Goal: Information Seeking & Learning: Check status

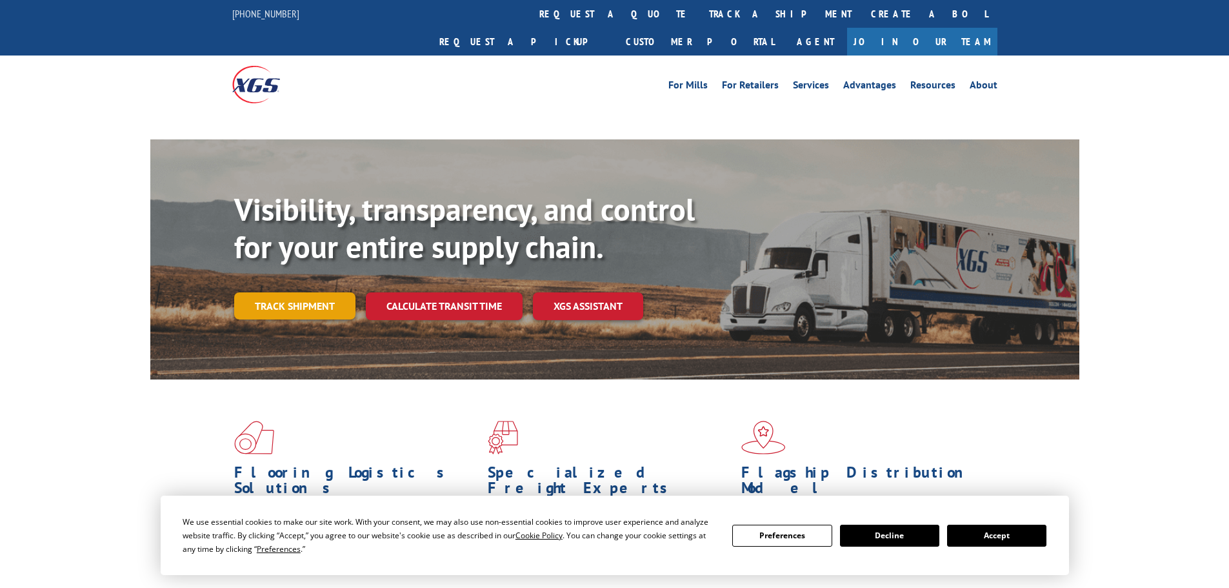
click at [325, 292] on link "Track shipment" at bounding box center [294, 305] width 121 height 27
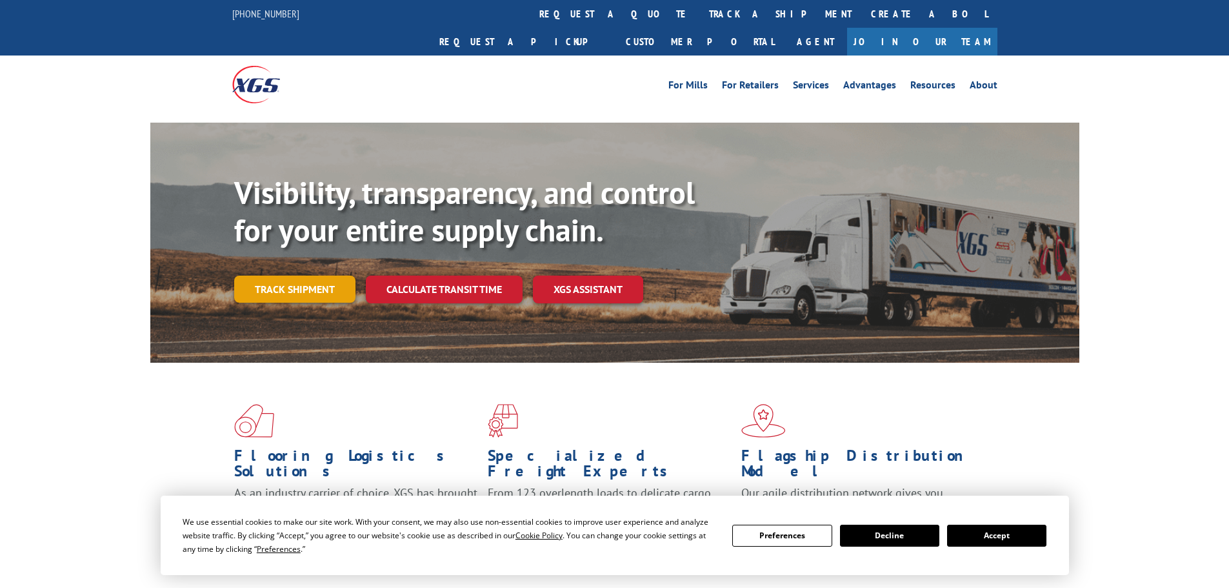
click at [303, 276] on link "Track shipment" at bounding box center [294, 289] width 121 height 27
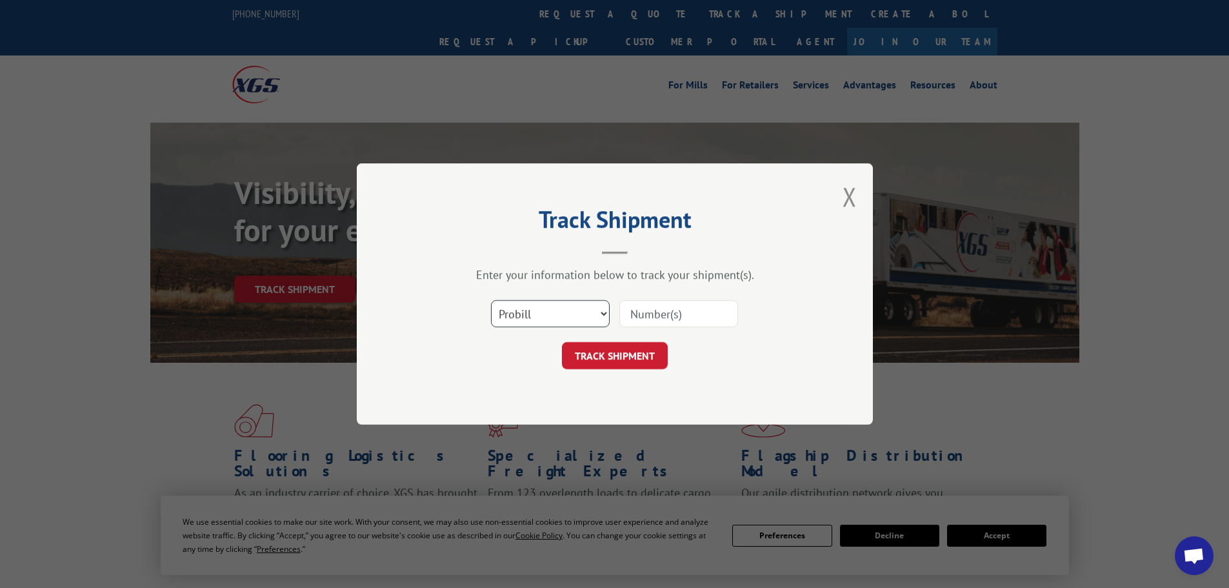
click at [604, 316] on select "Select category... Probill BOL PO" at bounding box center [550, 313] width 119 height 27
select select "po"
click at [491, 300] on select "Select category... Probill BOL PO" at bounding box center [550, 313] width 119 height 27
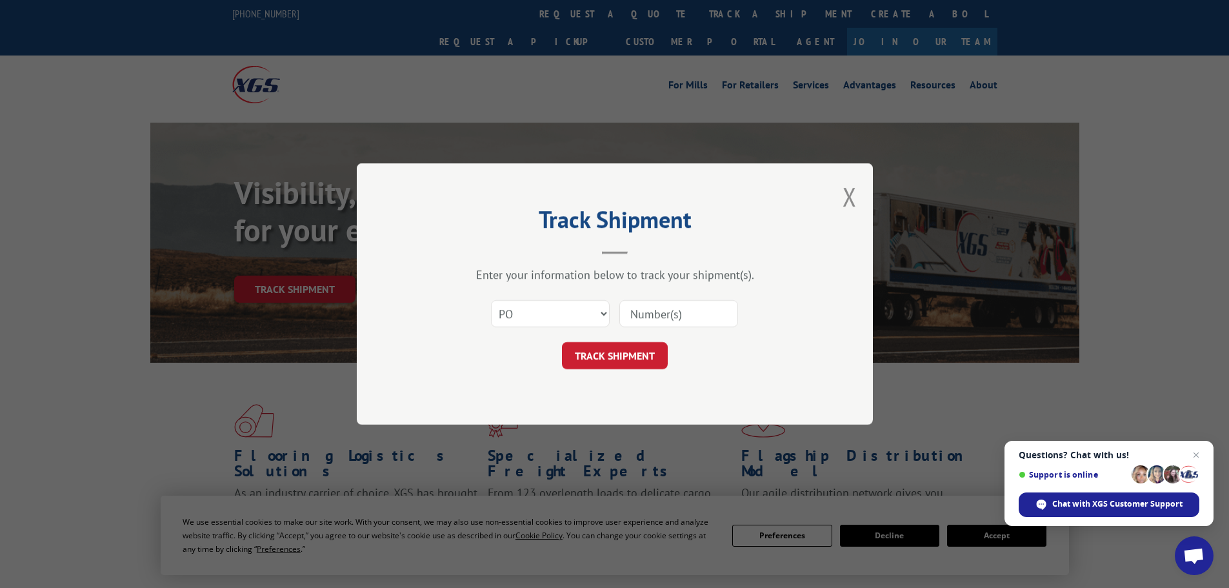
paste input "36549180"
type input "36549180"
click at [637, 358] on button "TRACK SHIPMENT" at bounding box center [615, 355] width 106 height 27
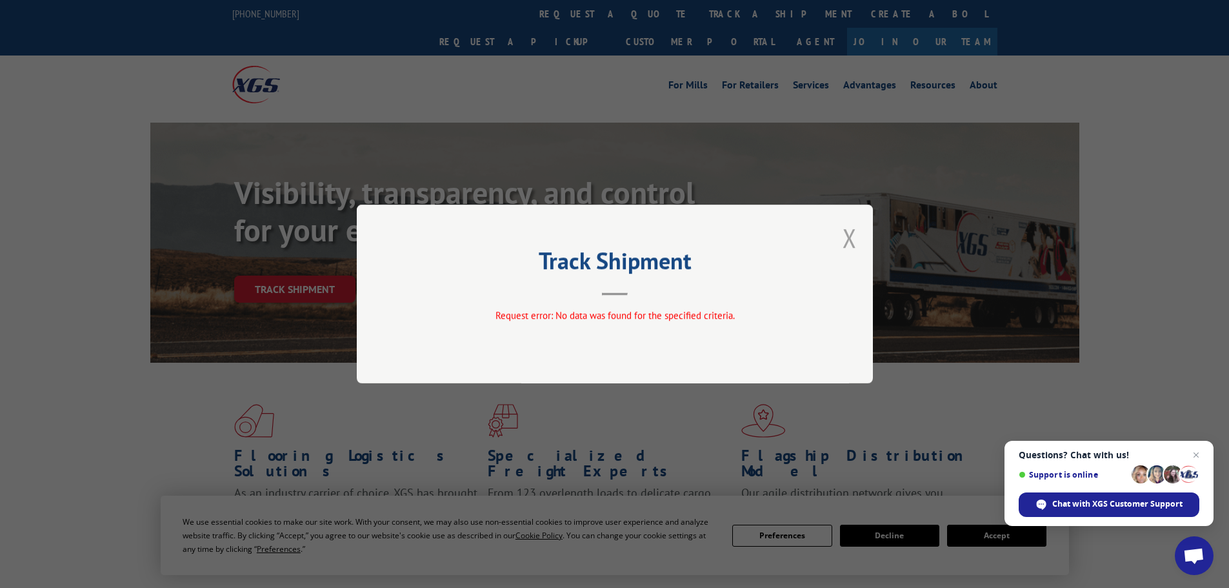
click at [849, 243] on button "Close modal" at bounding box center [850, 238] width 14 height 34
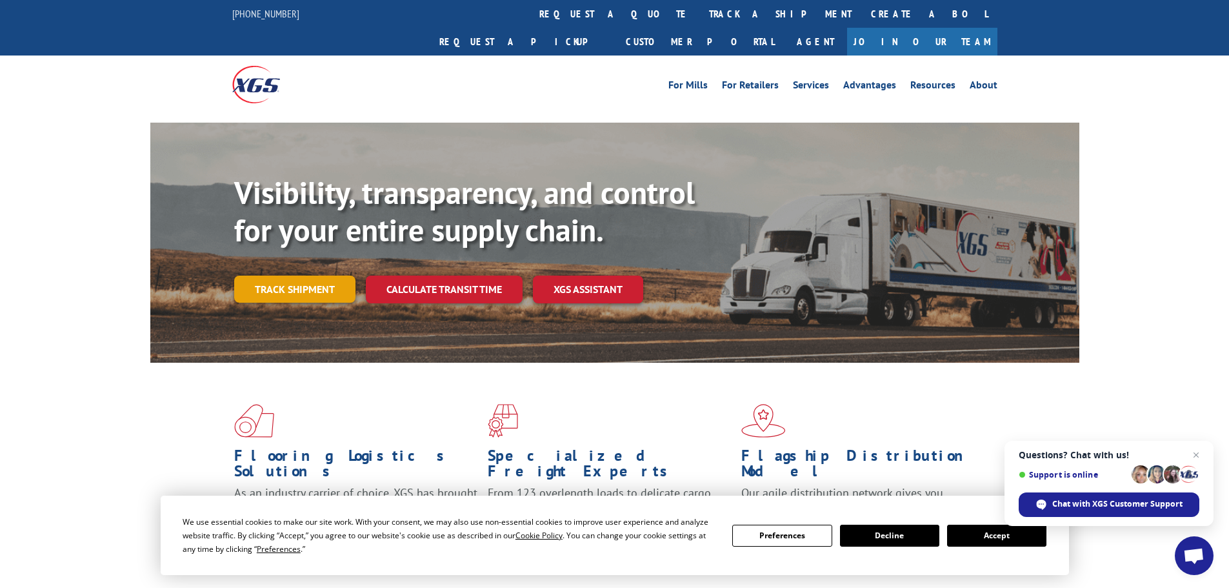
click at [289, 276] on link "Track shipment" at bounding box center [294, 289] width 121 height 27
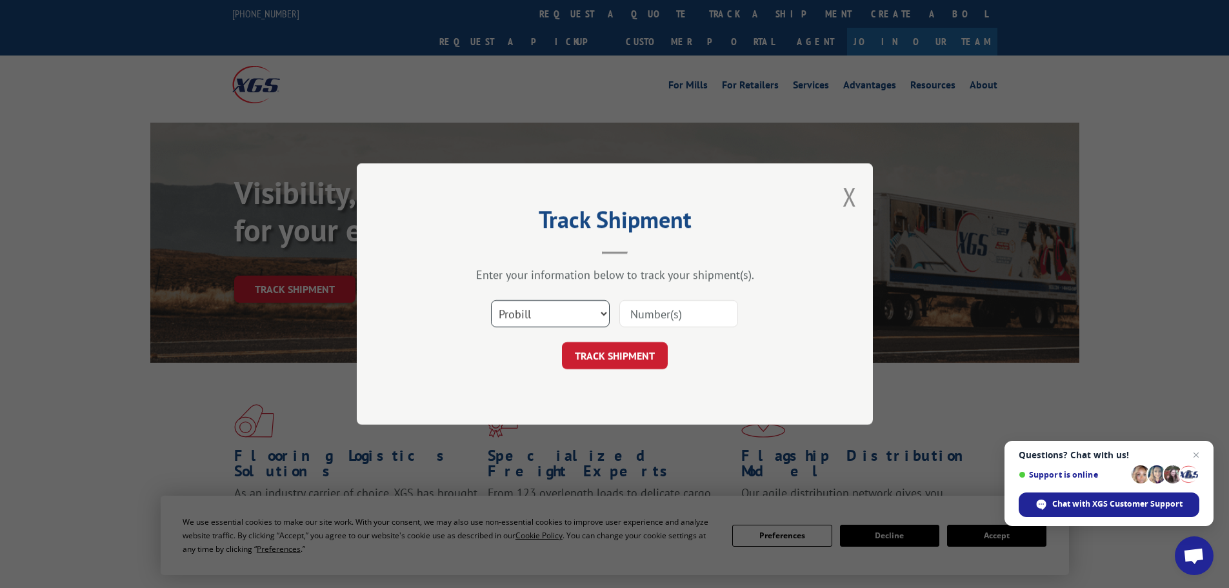
click at [556, 317] on select "Select category... Probill BOL PO" at bounding box center [550, 313] width 119 height 27
select select "po"
click at [491, 300] on select "Select category... Probill BOL PO" at bounding box center [550, 313] width 119 height 27
paste input "36549180"
type input "36549180"
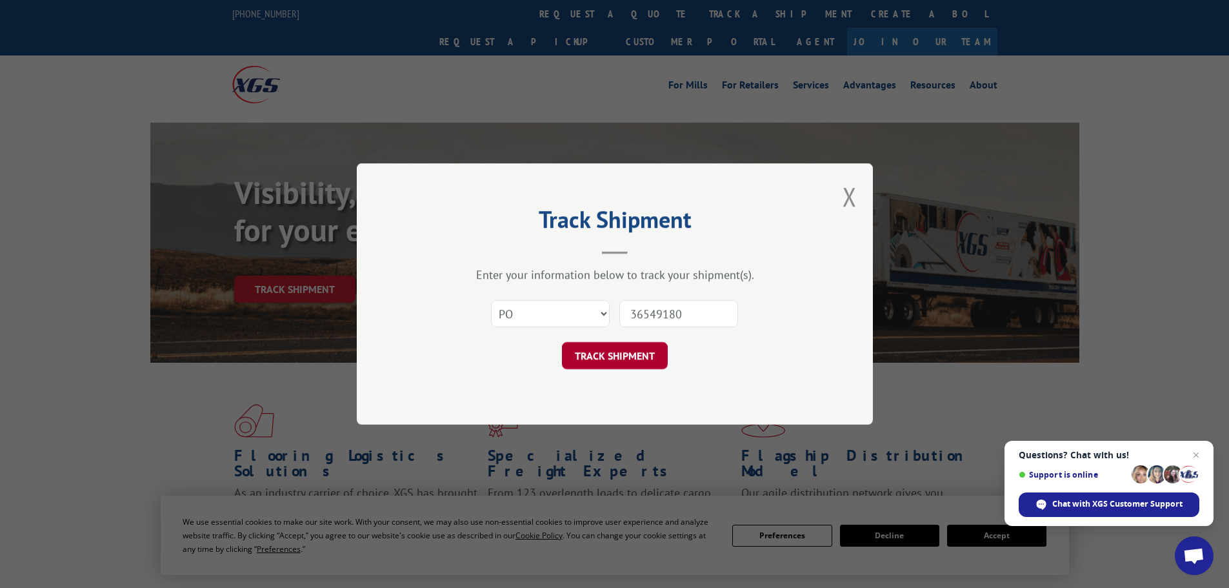
click at [599, 350] on button "TRACK SHIPMENT" at bounding box center [615, 355] width 106 height 27
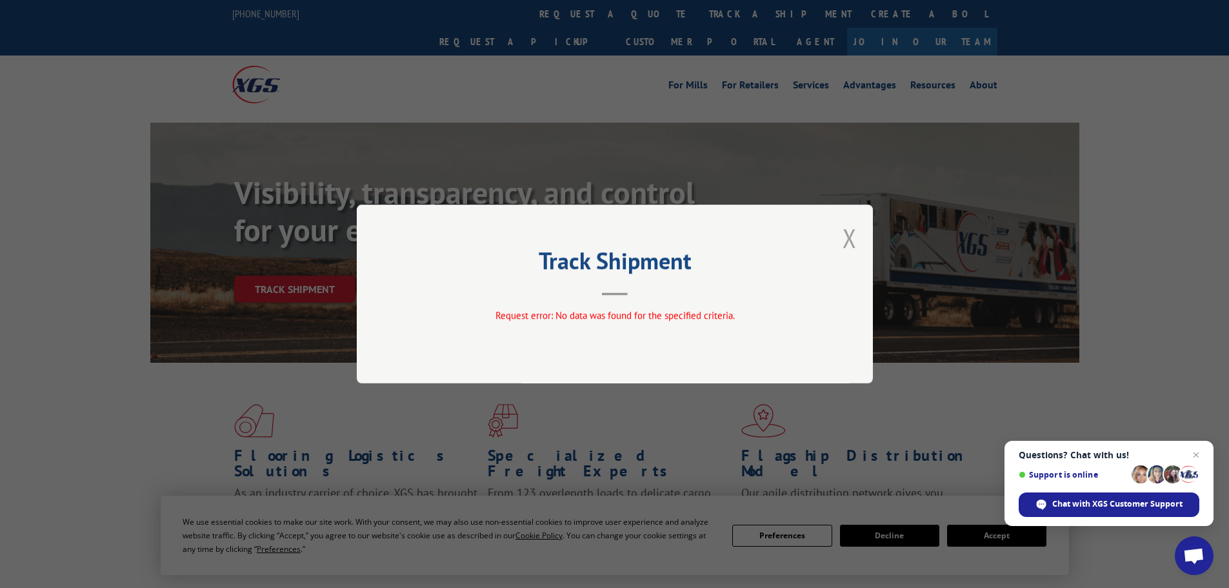
click at [845, 237] on button "Close modal" at bounding box center [850, 238] width 14 height 34
